Goal: Find contact information: Find contact information

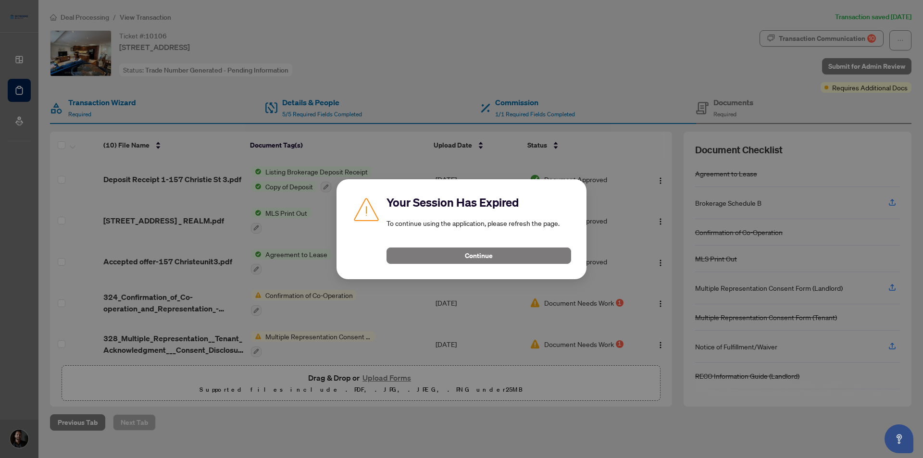
scroll to position [207, 0]
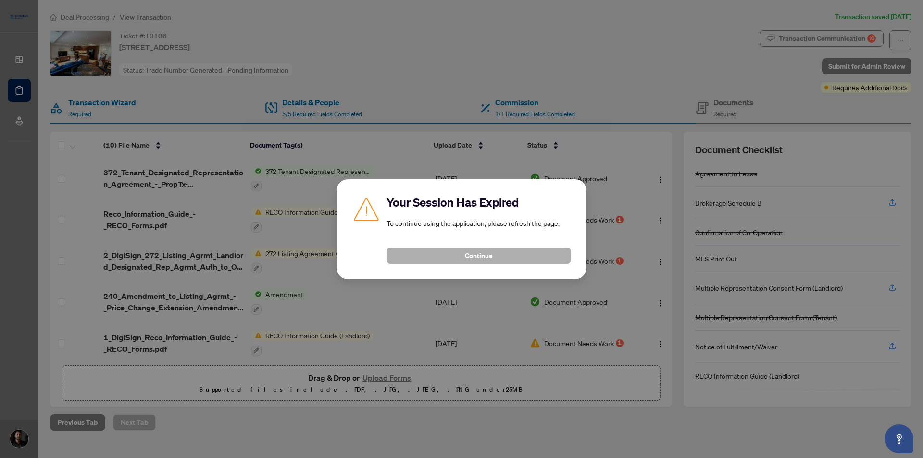
click at [490, 259] on span "Continue" at bounding box center [479, 255] width 28 height 15
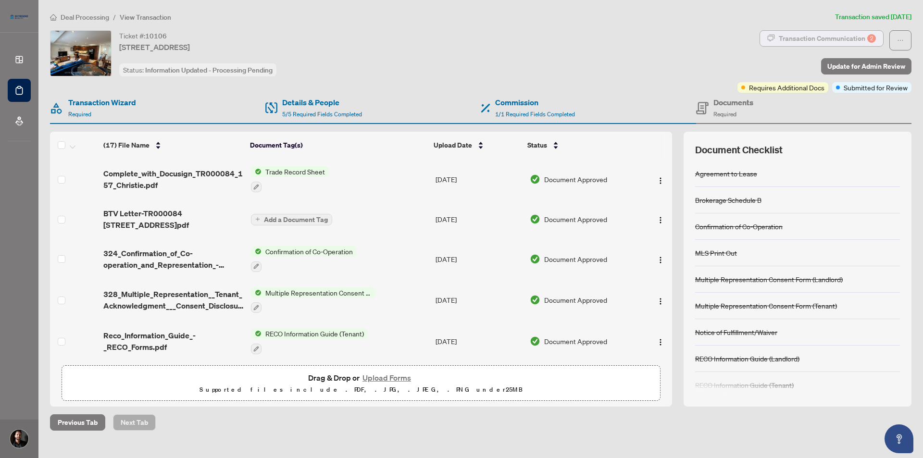
click at [817, 33] on div "Transaction Communication 2" at bounding box center [826, 38] width 97 height 15
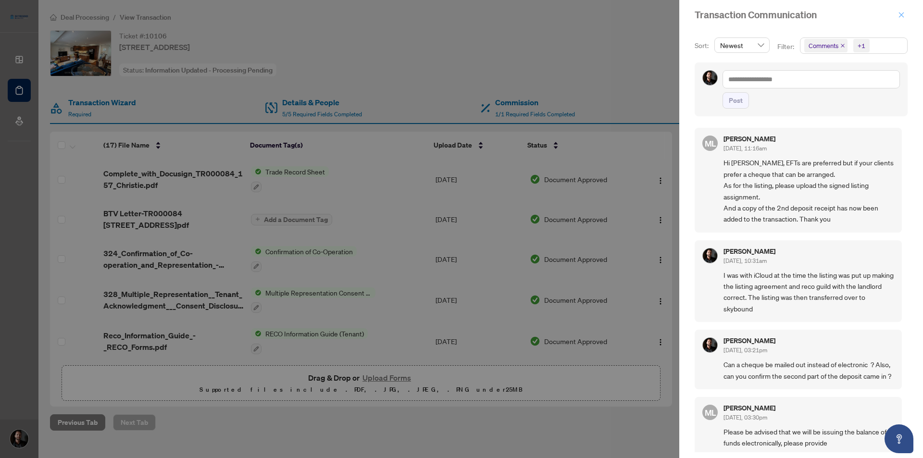
click at [900, 13] on icon "close" at bounding box center [901, 15] width 7 height 7
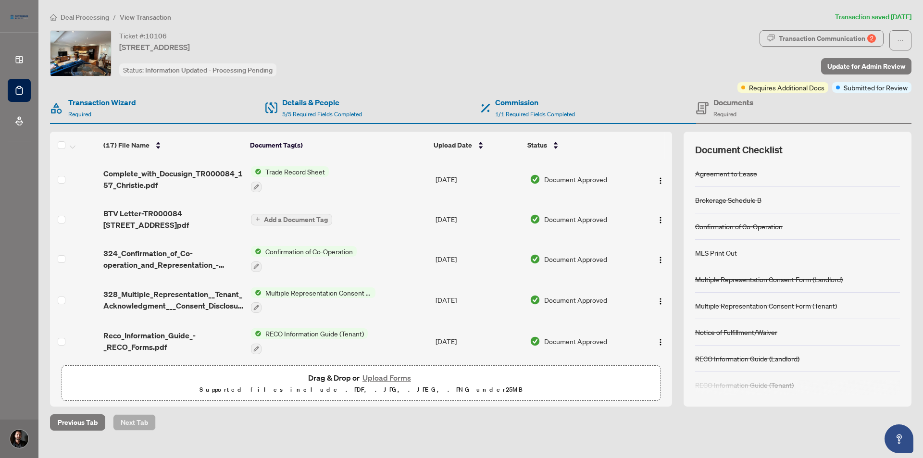
click at [67, 15] on span "Deal Processing" at bounding box center [85, 17] width 49 height 9
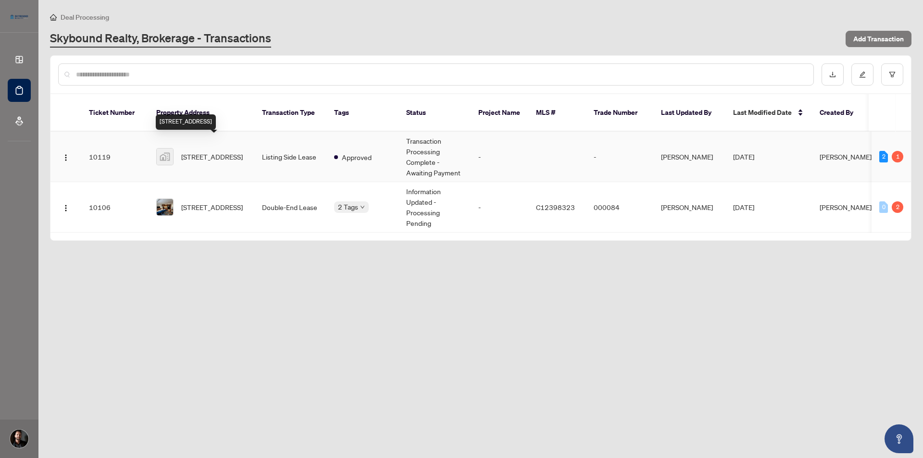
click at [210, 151] on span "[STREET_ADDRESS]" at bounding box center [212, 156] width 62 height 11
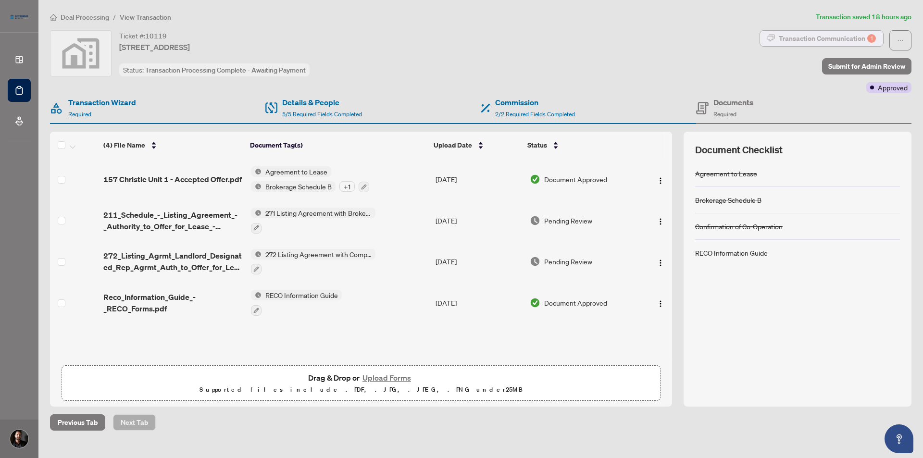
click at [799, 38] on div "Transaction Communication 1" at bounding box center [826, 38] width 97 height 15
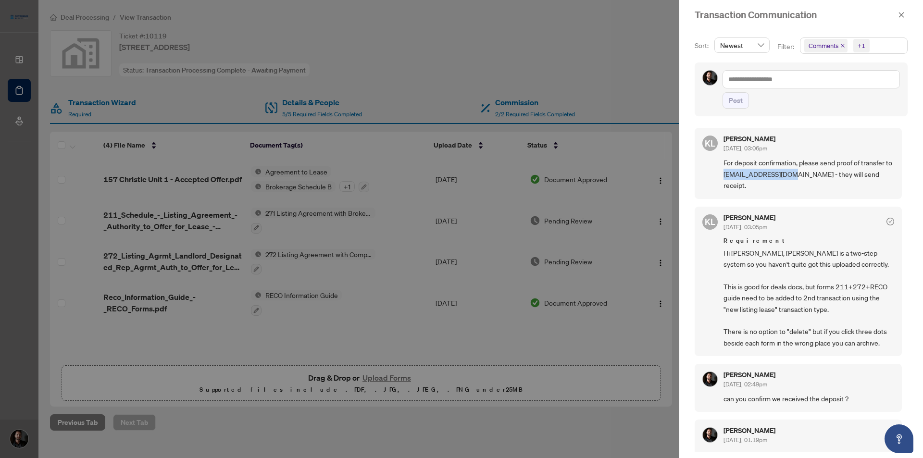
drag, startPoint x: 803, startPoint y: 175, endPoint x: 730, endPoint y: 174, distance: 72.1
click at [730, 174] on span "For deposit confirmation, please send proof of transfer to [EMAIL_ADDRESS][DOMA…" at bounding box center [808, 174] width 171 height 34
copy span "[EMAIL_ADDRESS][DOMAIN_NAME]"
click at [347, 311] on div at bounding box center [461, 229] width 923 height 458
click at [902, 15] on icon "close" at bounding box center [901, 15] width 7 height 7
